Goal: Task Accomplishment & Management: Manage account settings

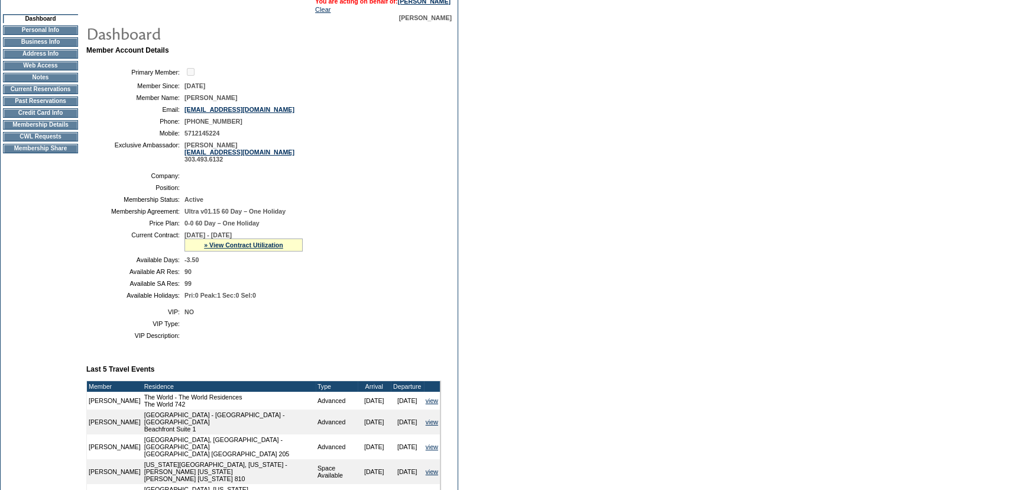
scroll to position [107, 0]
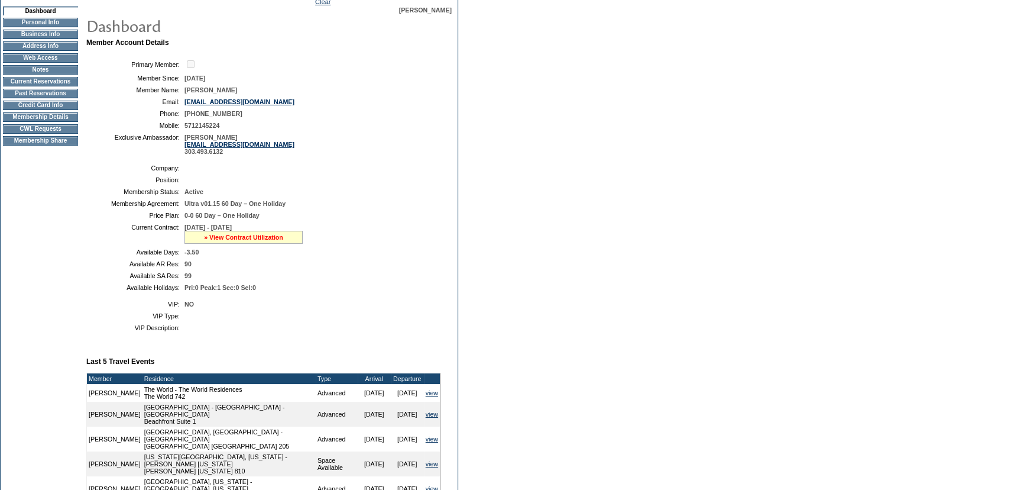
click at [248, 236] on link "» View Contract Utilization" at bounding box center [243, 237] width 79 height 7
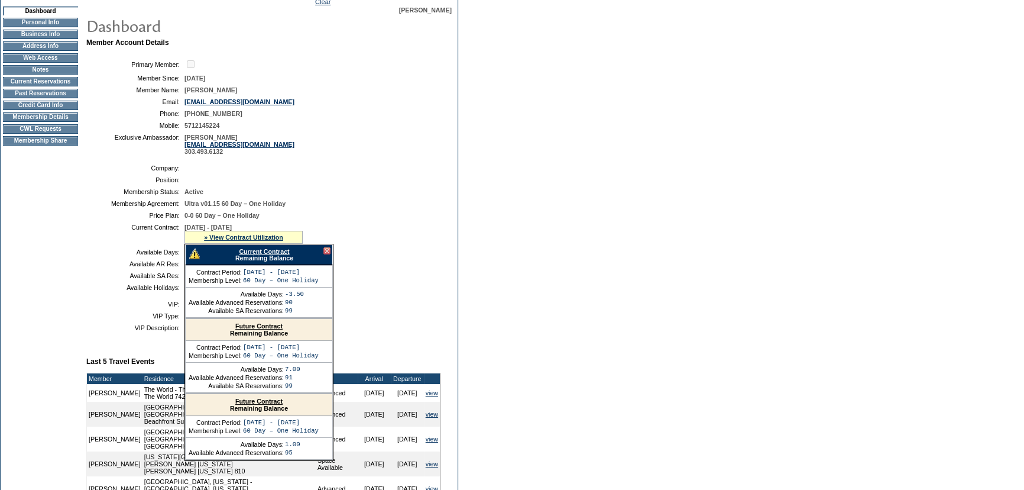
click at [256, 251] on link "Current Contract" at bounding box center [264, 251] width 50 height 7
click at [269, 251] on link "Current Contract" at bounding box center [264, 251] width 50 height 7
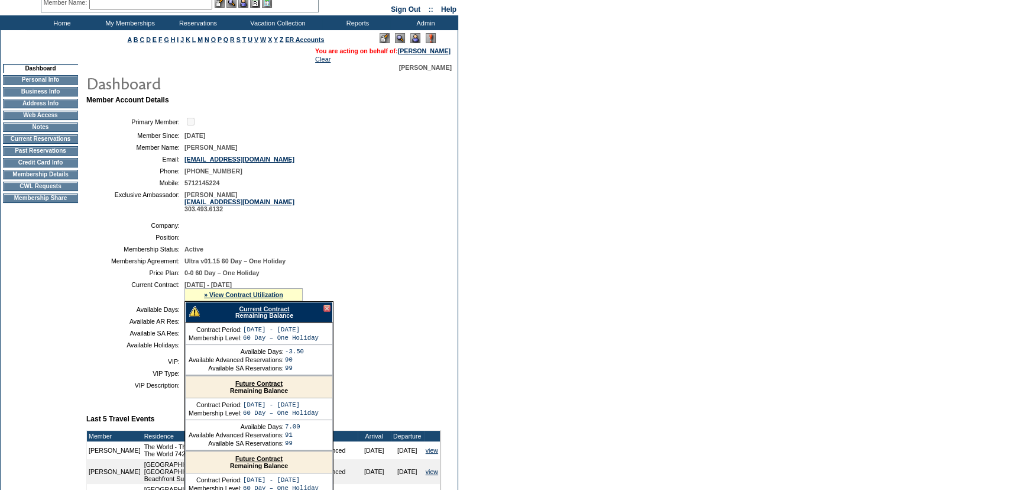
scroll to position [0, 0]
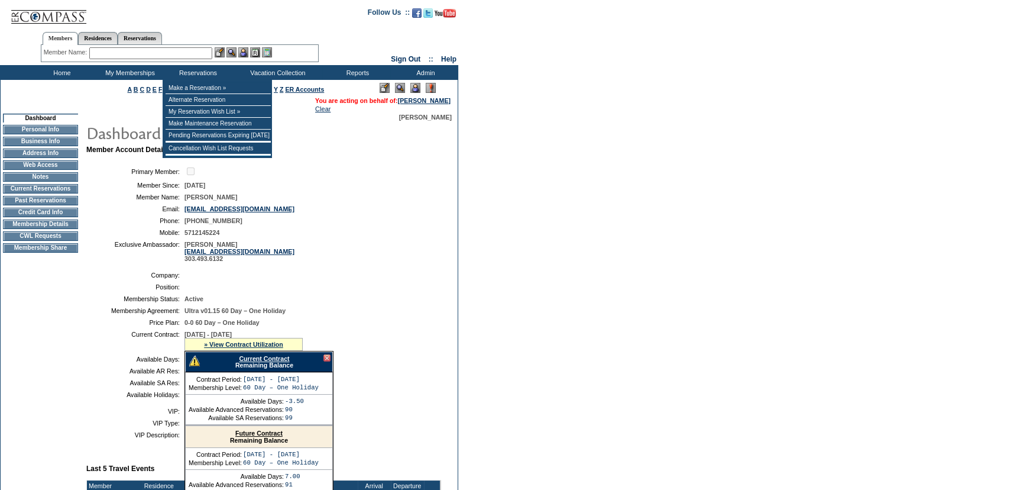
click at [206, 49] on input "text" at bounding box center [150, 53] width 123 height 12
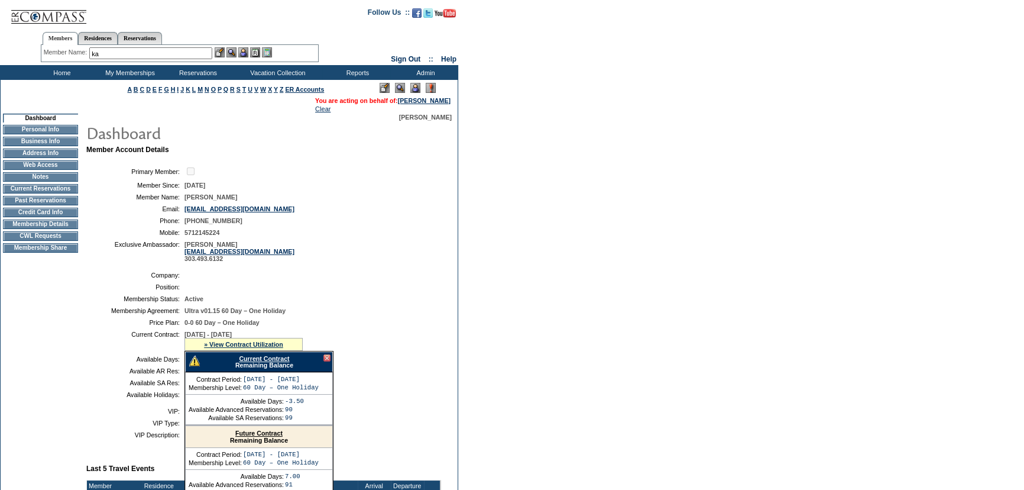
type input "k"
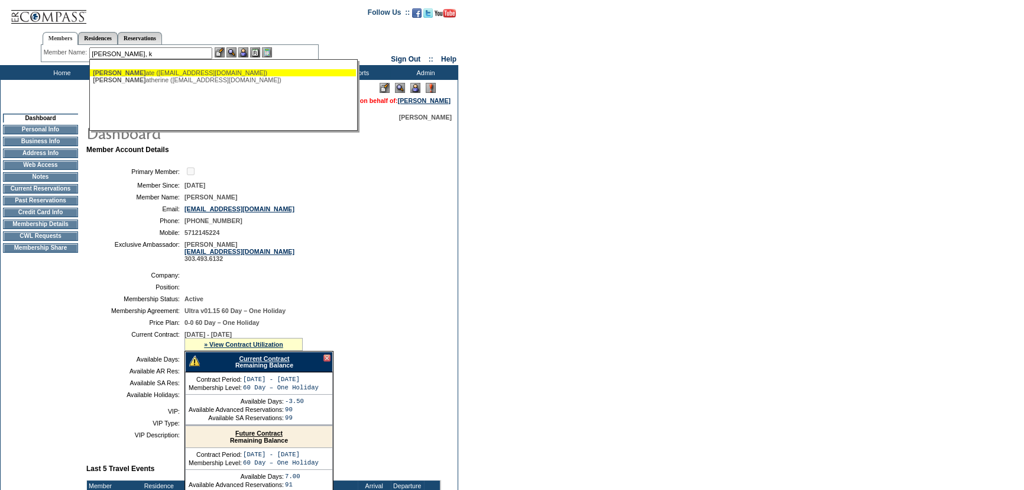
click at [186, 71] on div "[PERSON_NAME], K ate ([EMAIL_ADDRESS][DOMAIN_NAME])" at bounding box center [223, 72] width 260 height 7
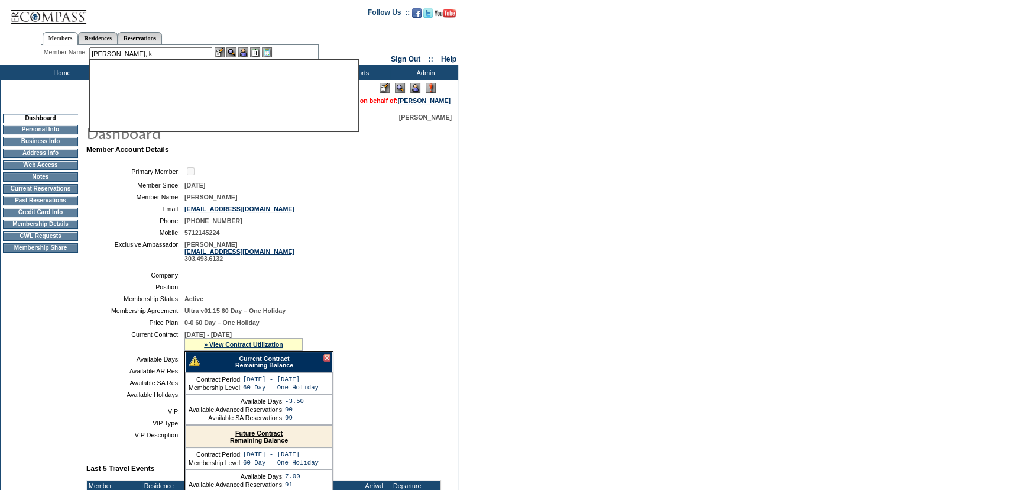
type input "[PERSON_NAME] ([EMAIL_ADDRESS][DOMAIN_NAME])"
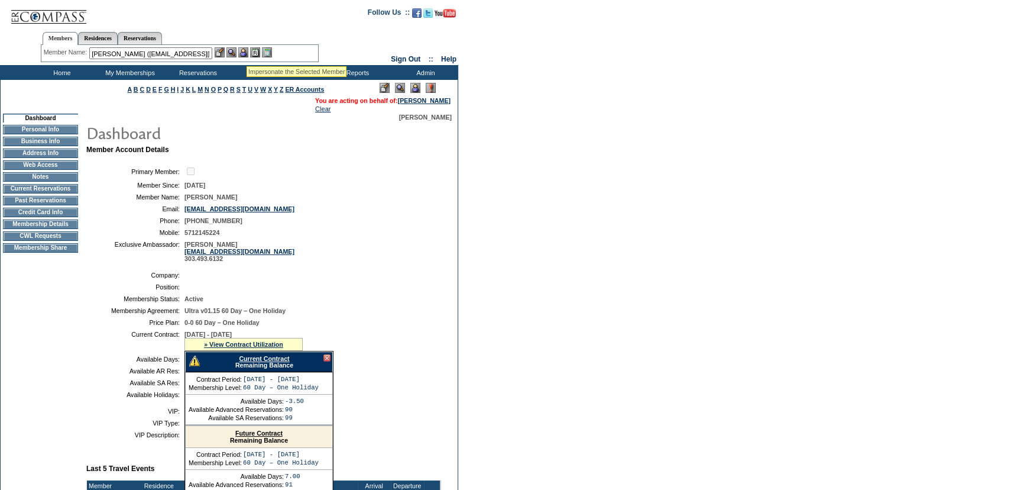
click at [247, 52] on img at bounding box center [243, 52] width 10 height 10
click at [234, 52] on img at bounding box center [232, 52] width 10 height 10
